Goal: Find specific fact: Find specific fact

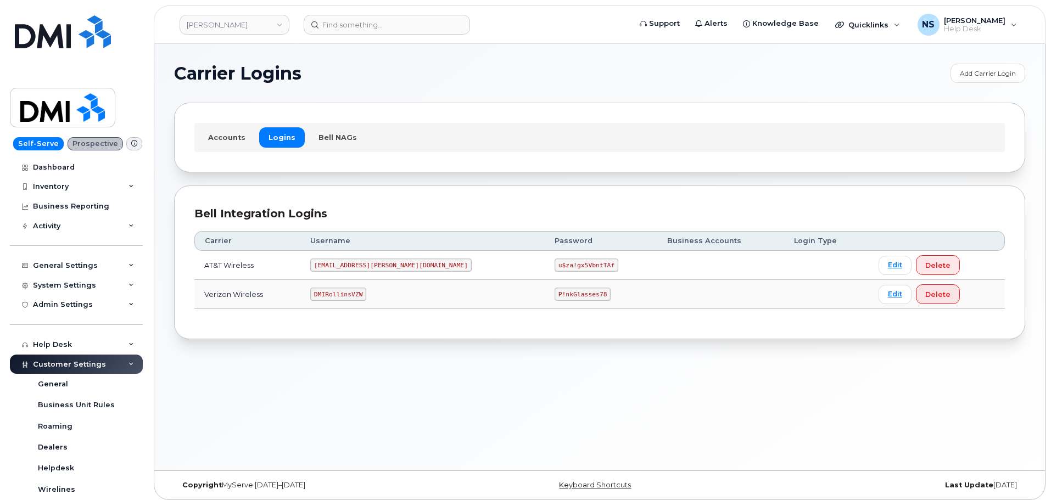
click at [362, 265] on code "[EMAIL_ADDRESS][PERSON_NAME][DOMAIN_NAME]" at bounding box center [390, 265] width 161 height 13
click at [353, 294] on code "DMIRollinsVZW" at bounding box center [338, 294] width 56 height 13
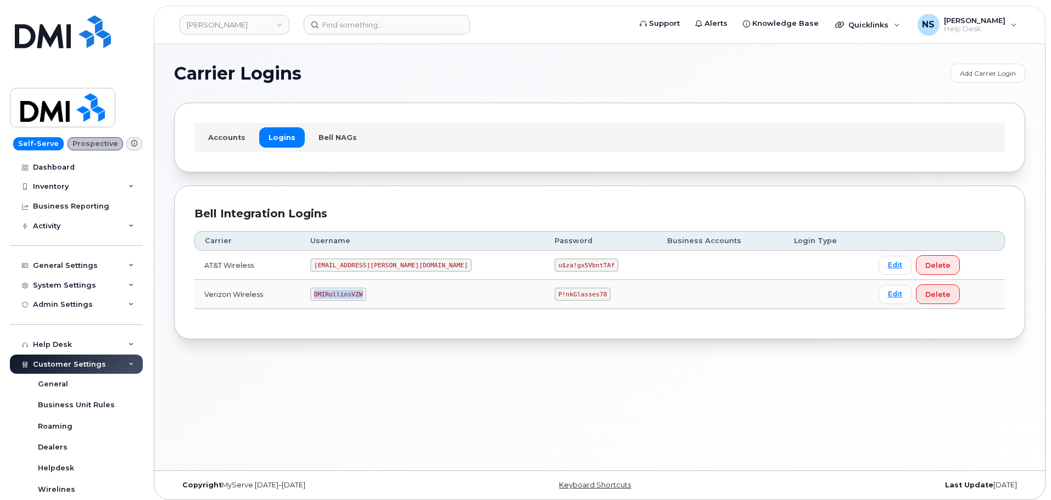
click at [353, 294] on code "DMIRollinsVZW" at bounding box center [338, 294] width 56 height 13
copy code "DMIRollinsVZW"
click at [555, 290] on code "P!nkGlasses78" at bounding box center [583, 294] width 56 height 13
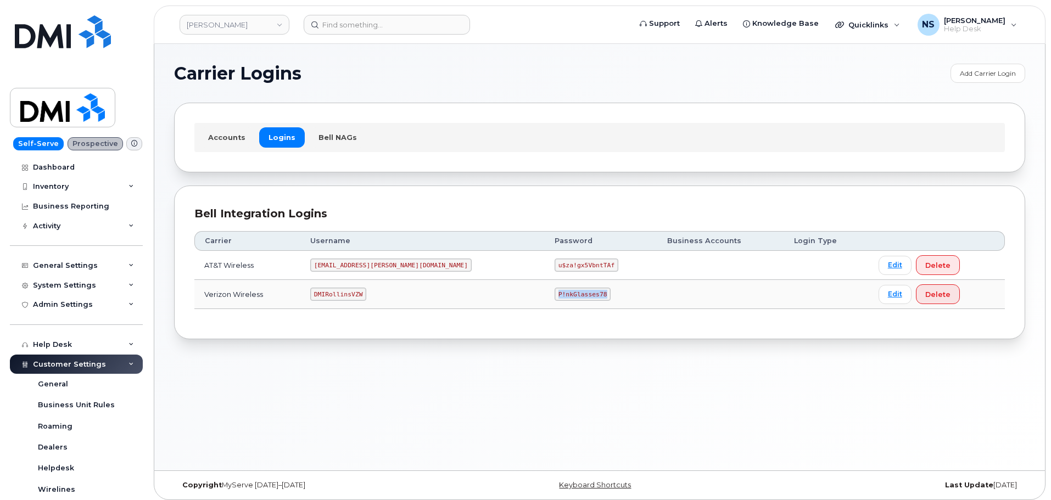
copy code "P!nkGlasses78"
